Goal: Information Seeking & Learning: Learn about a topic

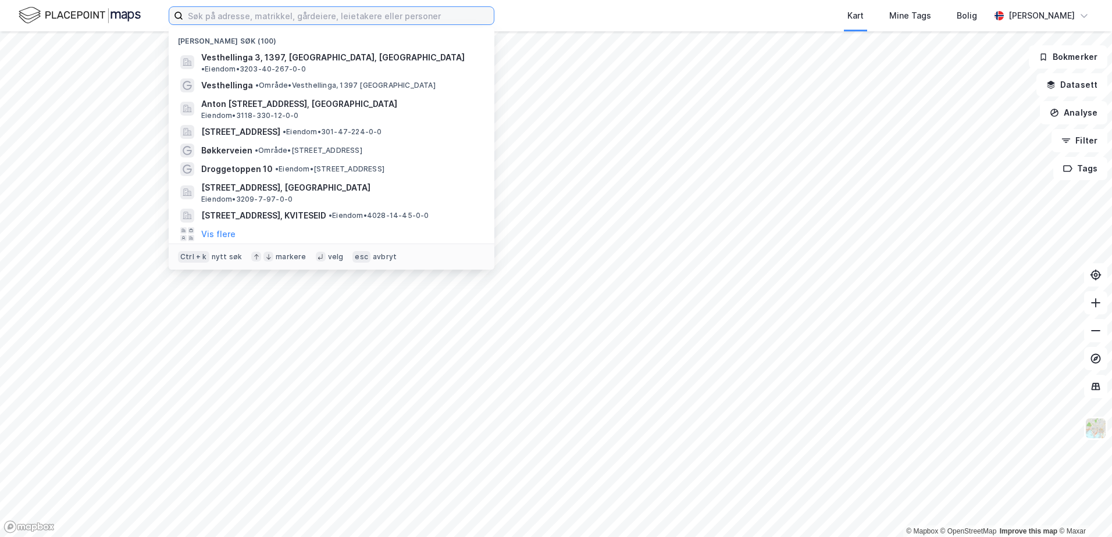
click at [190, 16] on input at bounding box center [338, 15] width 311 height 17
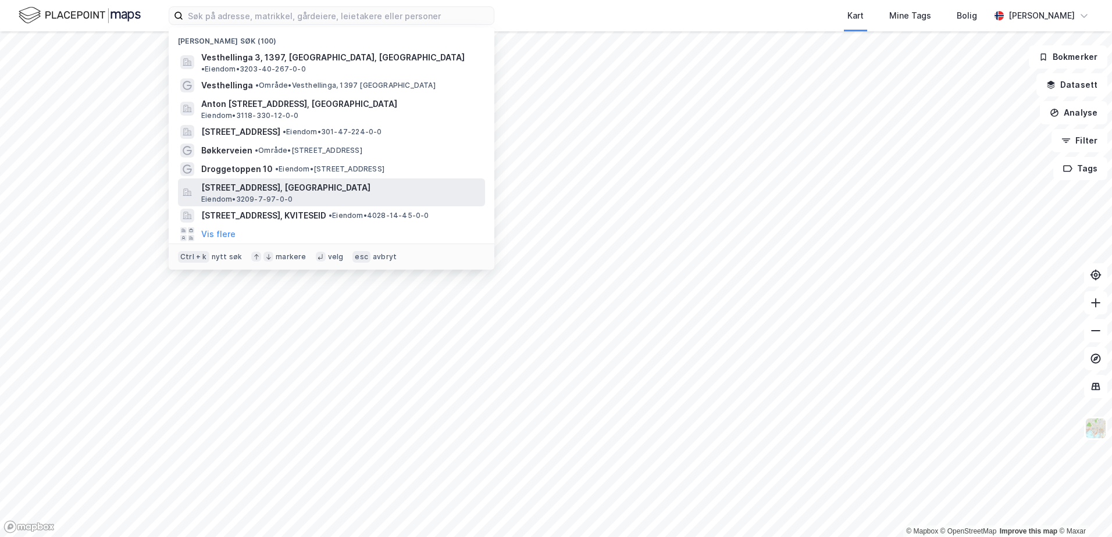
click at [269, 184] on span "[STREET_ADDRESS], [GEOGRAPHIC_DATA]" at bounding box center [340, 188] width 279 height 14
